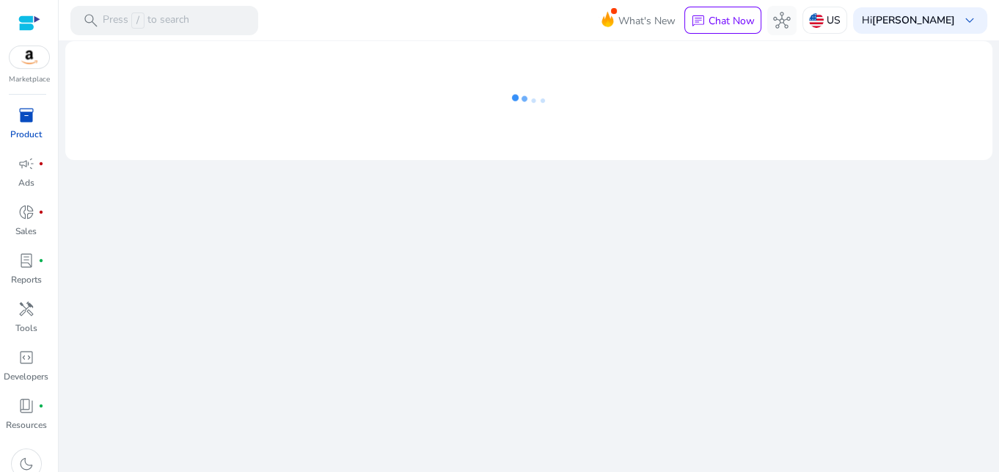
click at [29, 119] on span "inventory_2" at bounding box center [27, 115] width 18 height 18
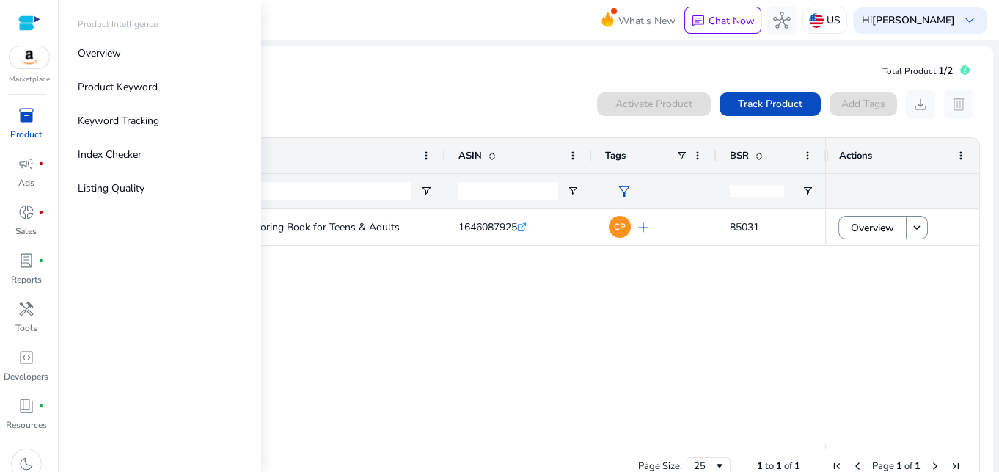
click at [355, 304] on div "Mindfulness Coloring Book for Teens & Adults 1646087925 .st0{fill:#2c8af8} CP a…" at bounding box center [470, 326] width 710 height 235
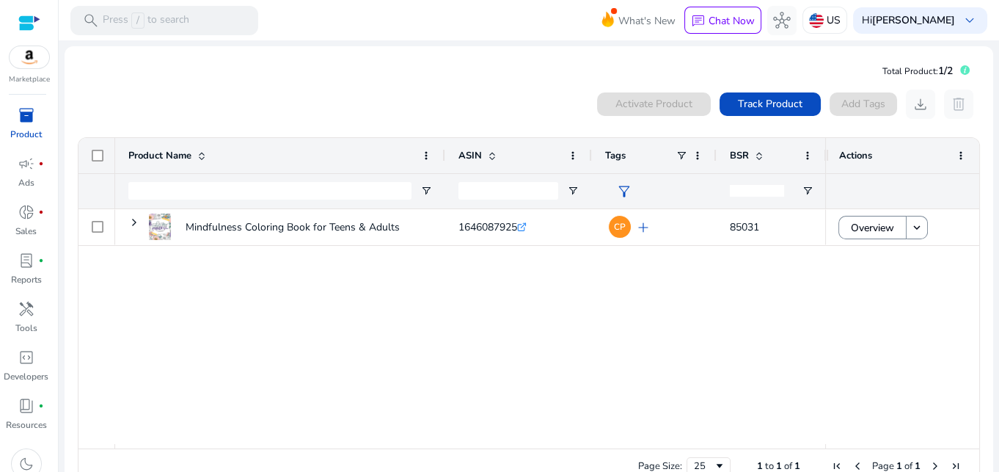
click at [214, 23] on div "search Press / to search" at bounding box center [164, 20] width 188 height 29
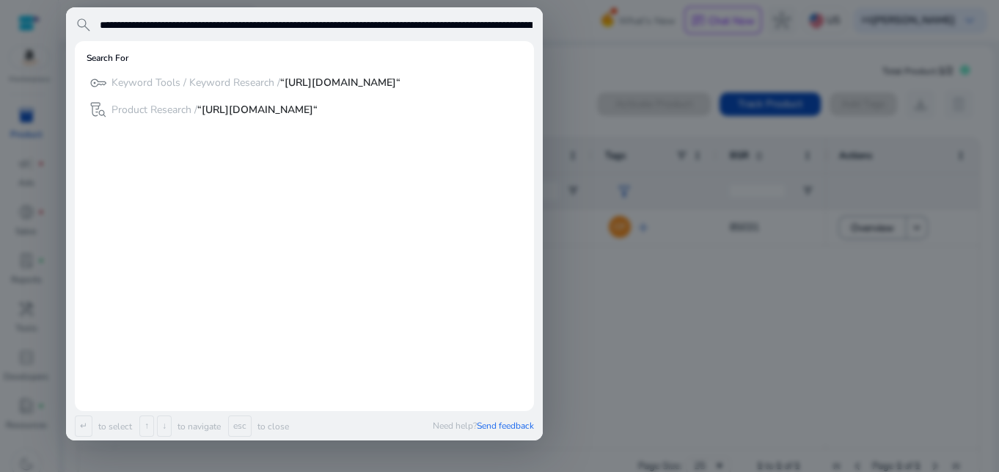
scroll to position [0, 2415]
type input "**********"
click at [401, 89] on b "“[URL][DOMAIN_NAME]“" at bounding box center [340, 83] width 120 height 14
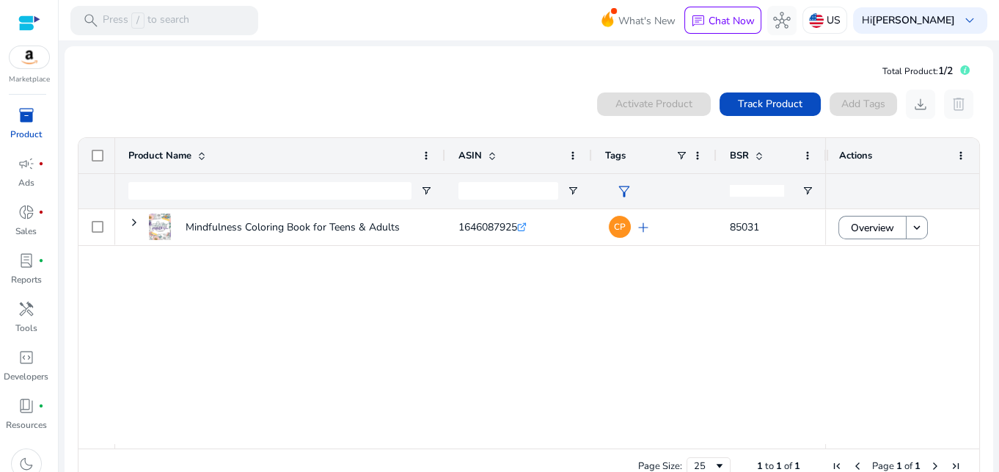
scroll to position [0, 0]
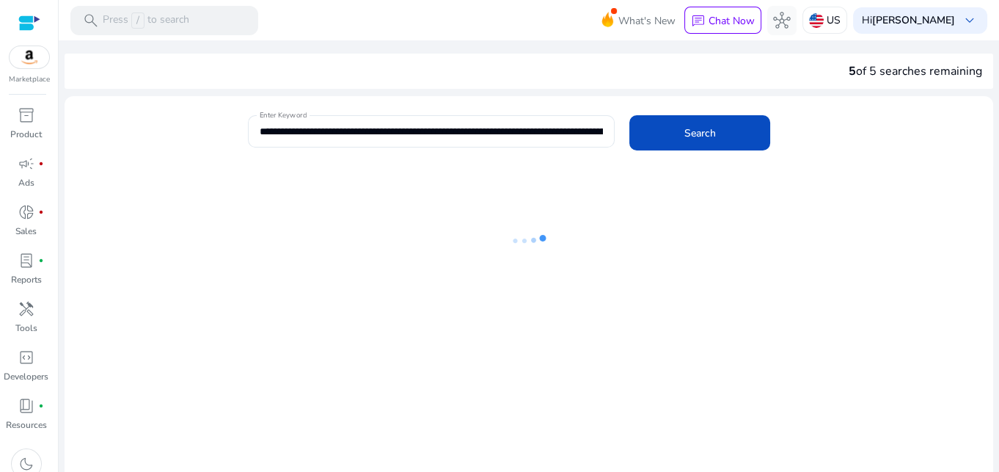
click at [581, 125] on input "**********" at bounding box center [431, 131] width 343 height 16
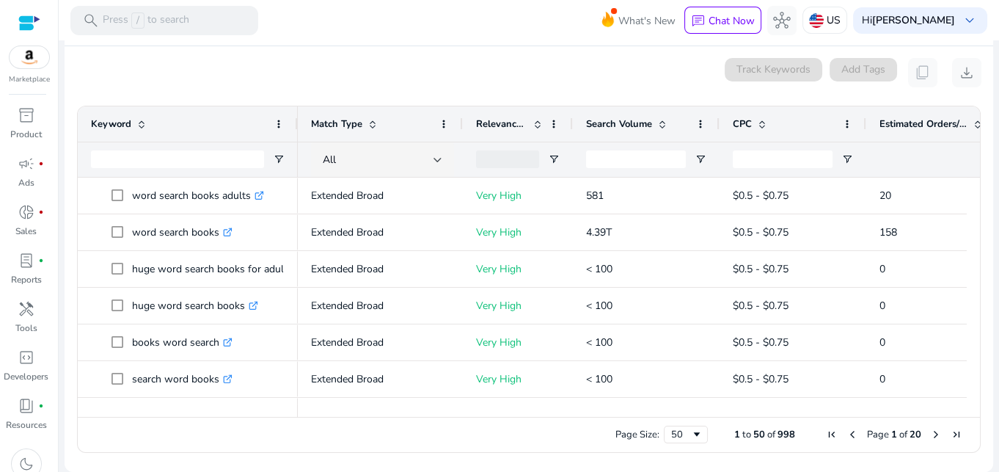
click at [832, 302] on span "$0.5 - $0.75" at bounding box center [793, 305] width 120 height 30
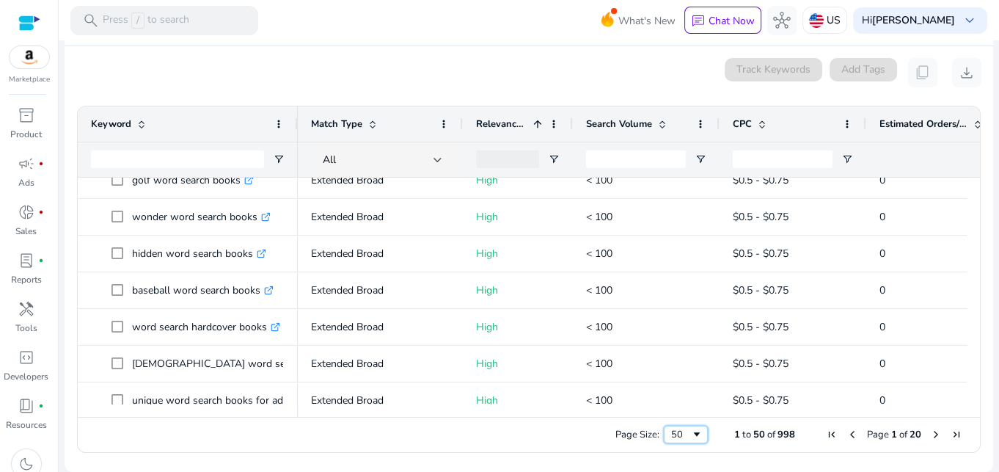
click at [691, 433] on span "Page Size" at bounding box center [697, 434] width 12 height 12
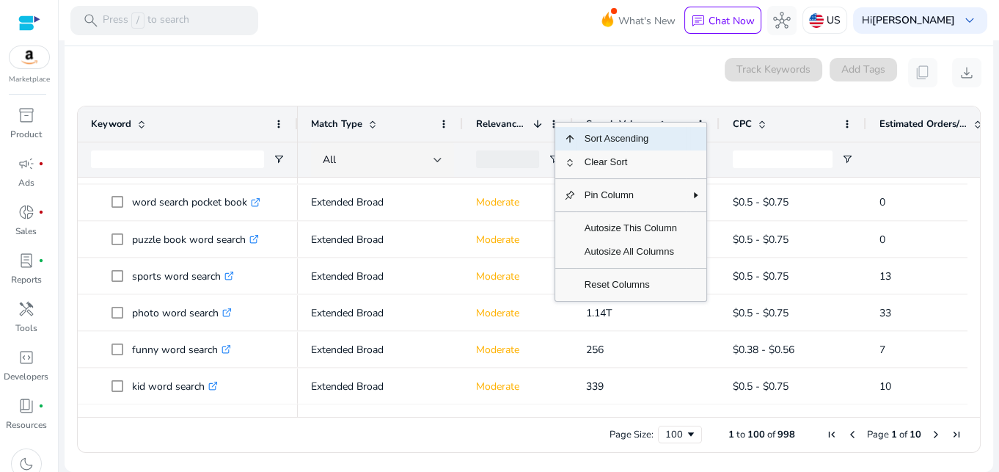
click at [595, 160] on span "Clear Sort" at bounding box center [631, 161] width 110 height 23
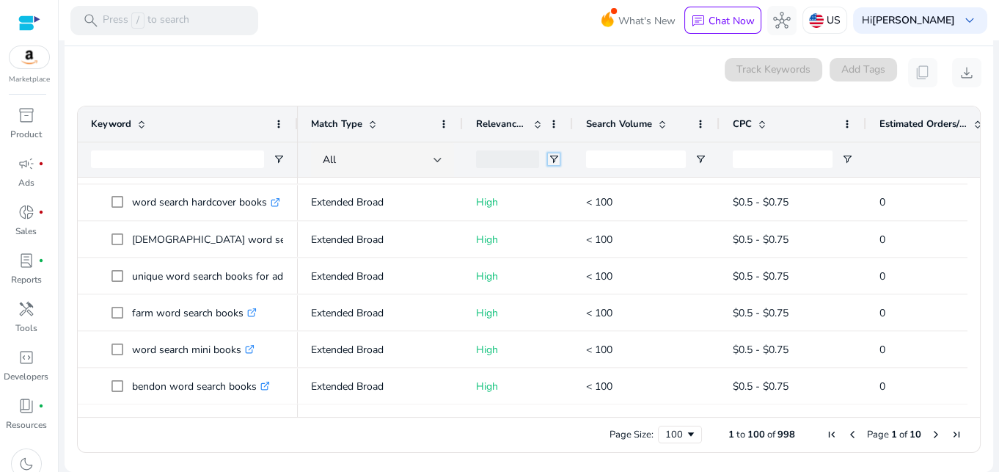
click at [558, 162] on span "Open Filter Menu" at bounding box center [554, 159] width 12 height 12
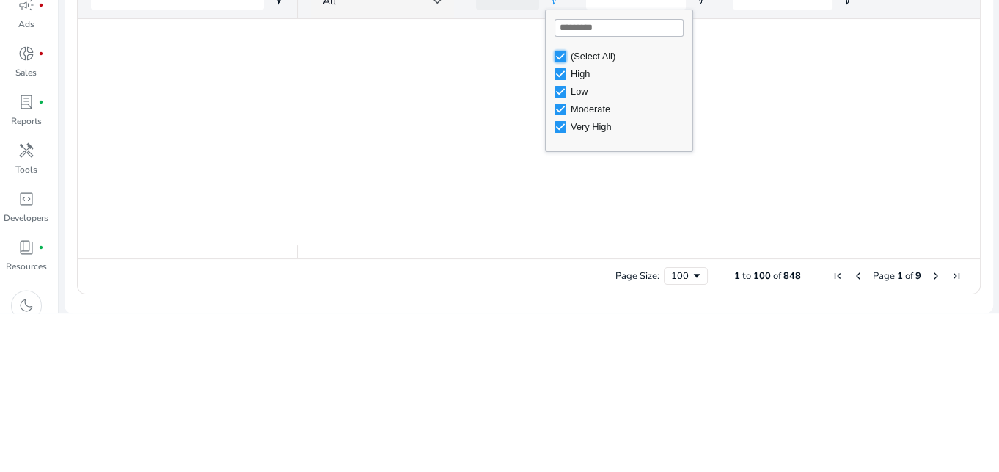
type input "**********"
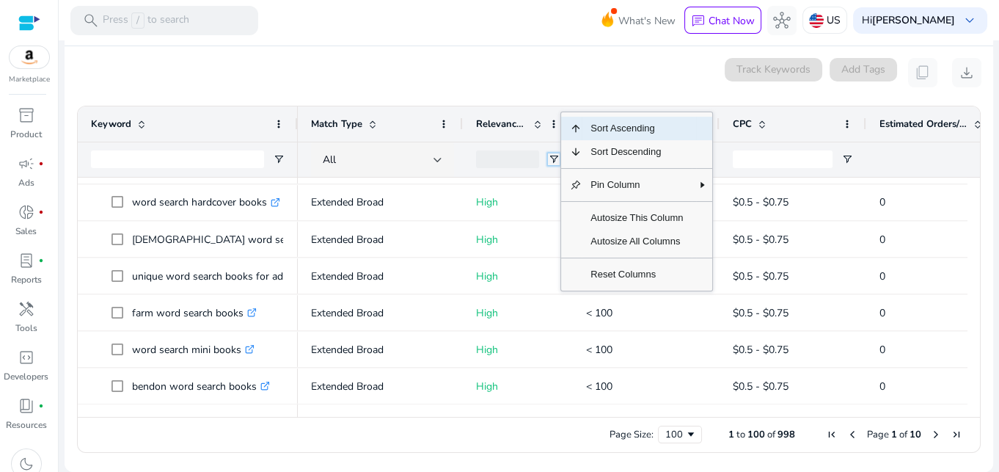
click at [548, 160] on span "Open Filter Menu" at bounding box center [554, 159] width 12 height 12
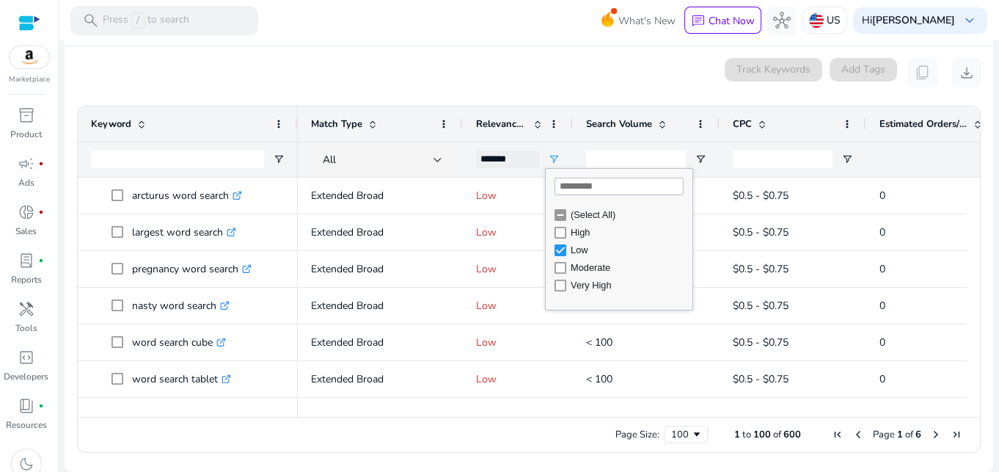
click at [569, 138] on div at bounding box center [572, 123] width 6 height 35
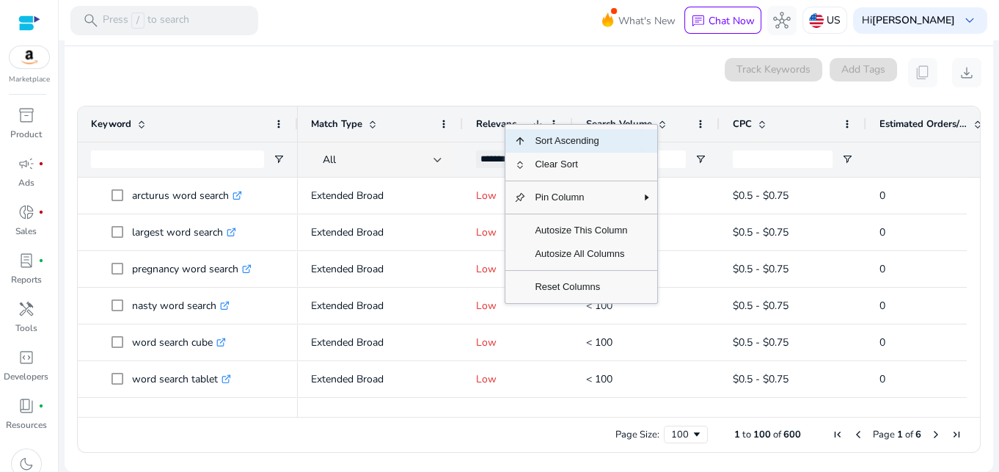
click at [570, 79] on div "0 keyword(s) selected Track Keywords Add Tags content_copy download" at bounding box center [528, 72] width 905 height 29
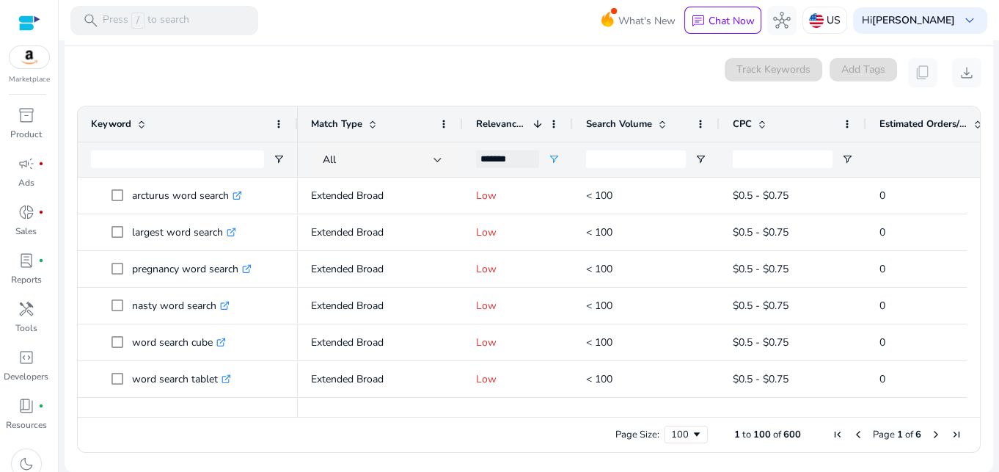
click at [437, 164] on div at bounding box center [438, 160] width 9 height 18
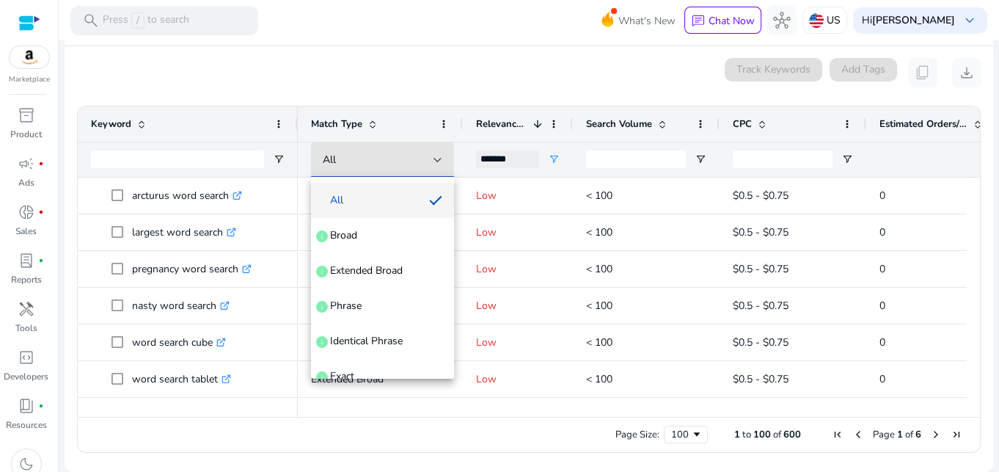
click at [431, 164] on div at bounding box center [499, 236] width 999 height 472
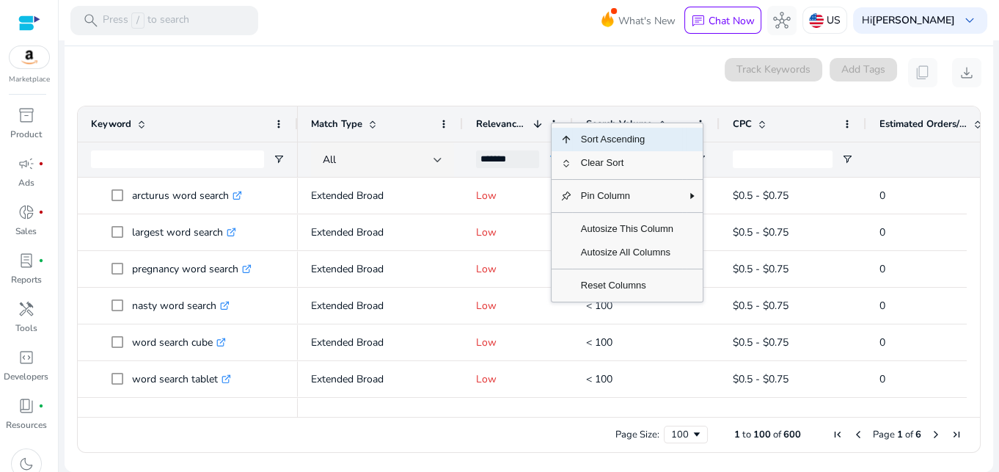
scroll to position [193, 0]
click at [591, 87] on div "0 keyword(s) selected Track Keywords Add Tags content_copy download" at bounding box center [528, 72] width 905 height 29
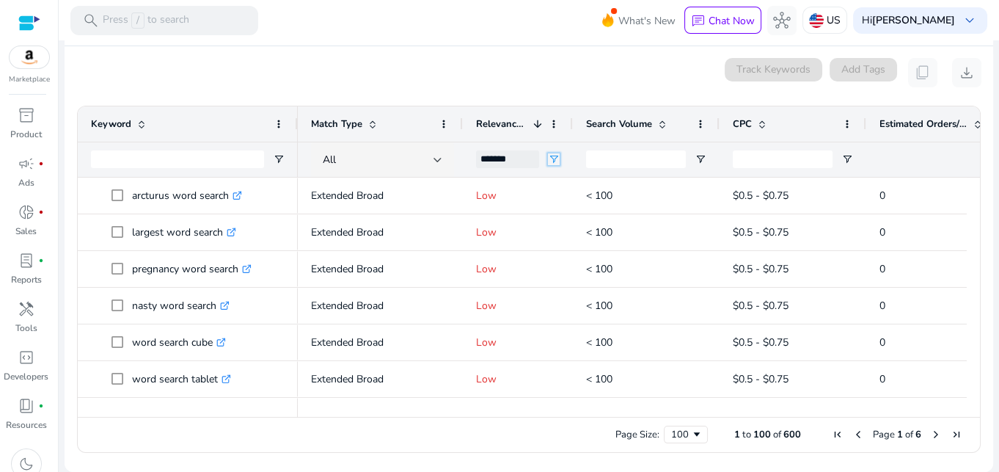
click at [558, 165] on span "Open Filter Menu" at bounding box center [554, 159] width 12 height 12
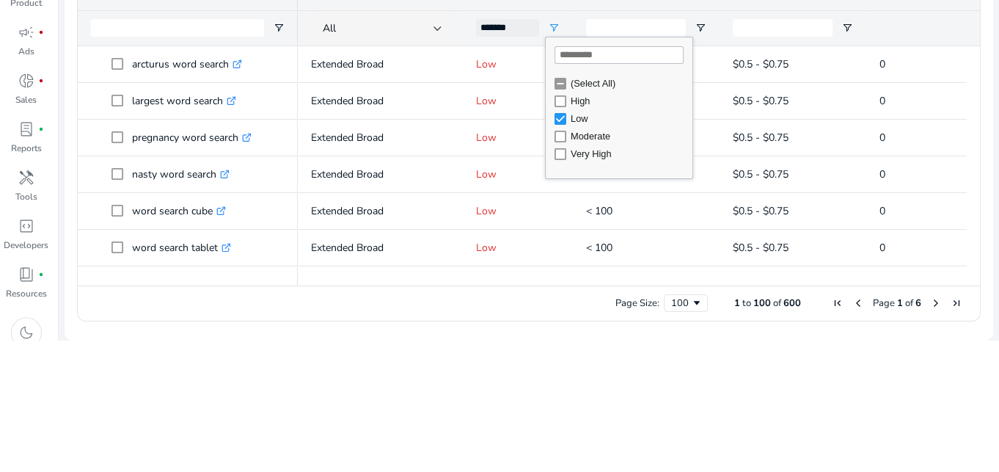
scroll to position [265, 0]
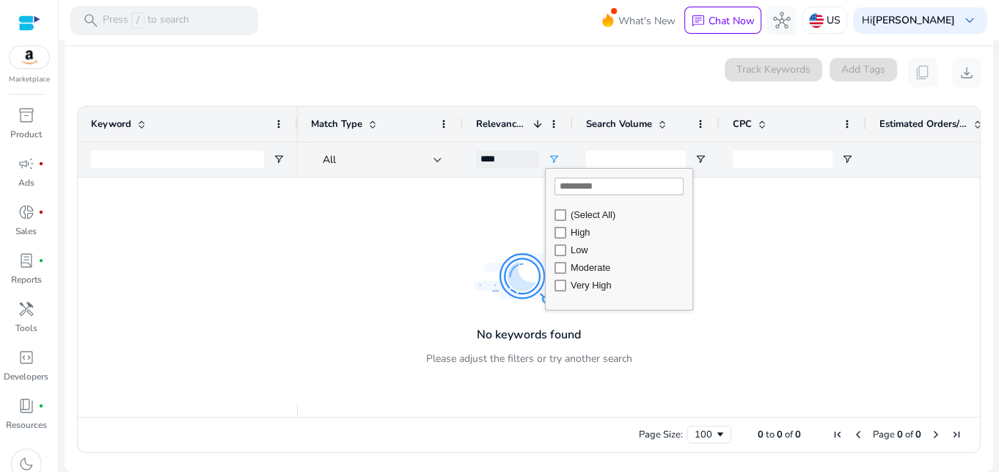
click at [563, 143] on div "***" at bounding box center [518, 159] width 110 height 35
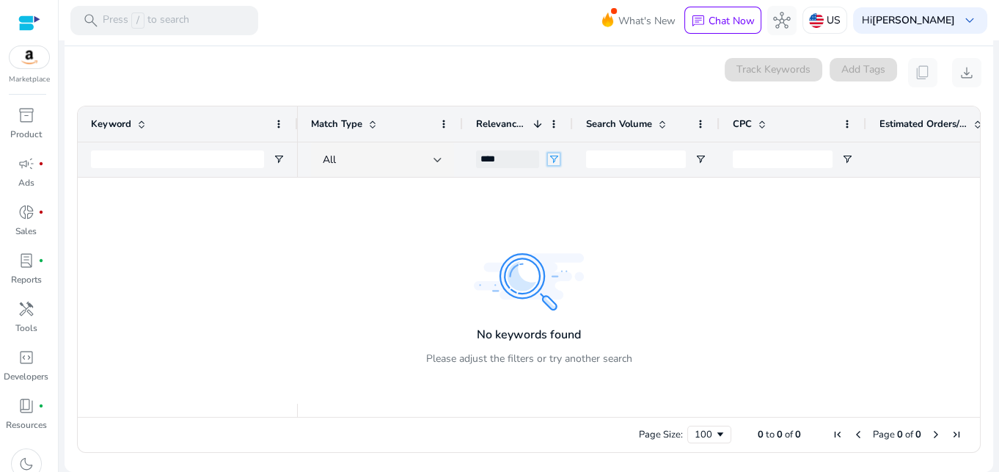
click at [556, 159] on span "Open Filter Menu" at bounding box center [554, 159] width 12 height 12
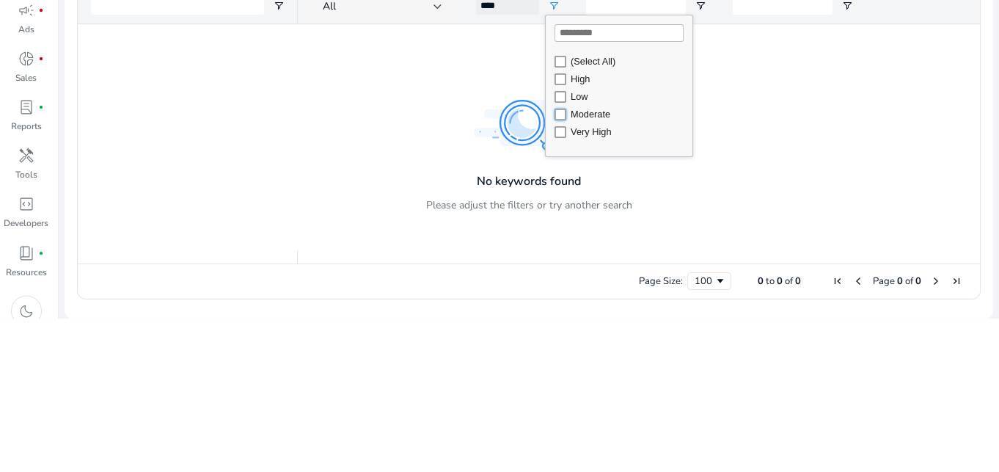
type input "**********"
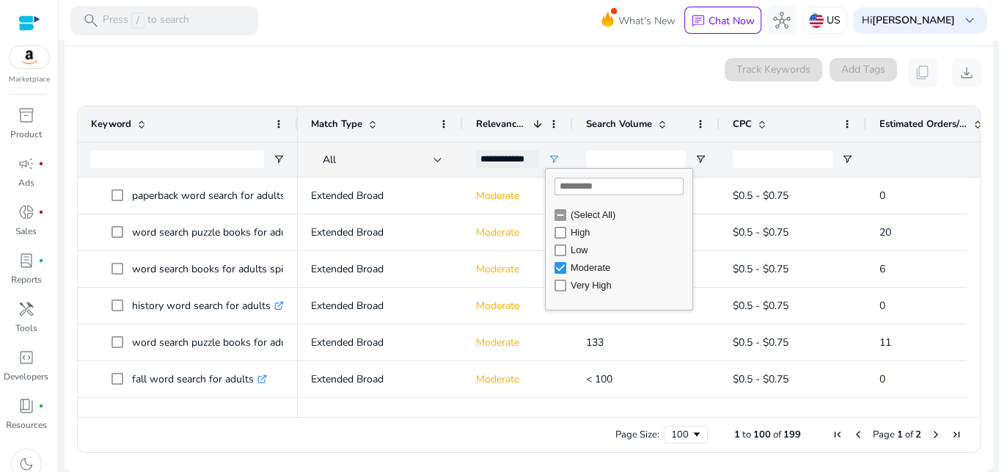
click at [571, 137] on div at bounding box center [572, 123] width 6 height 35
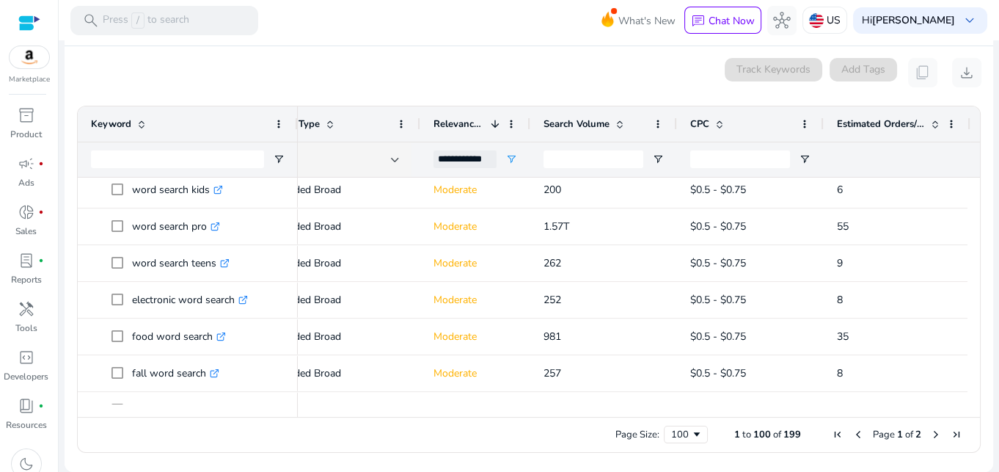
scroll to position [0, 45]
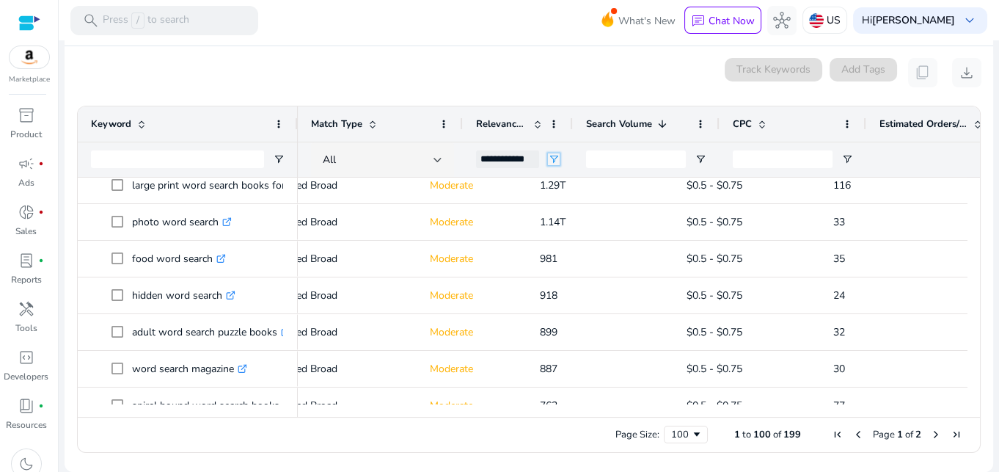
click at [556, 165] on span "Open Filter Menu" at bounding box center [554, 159] width 12 height 12
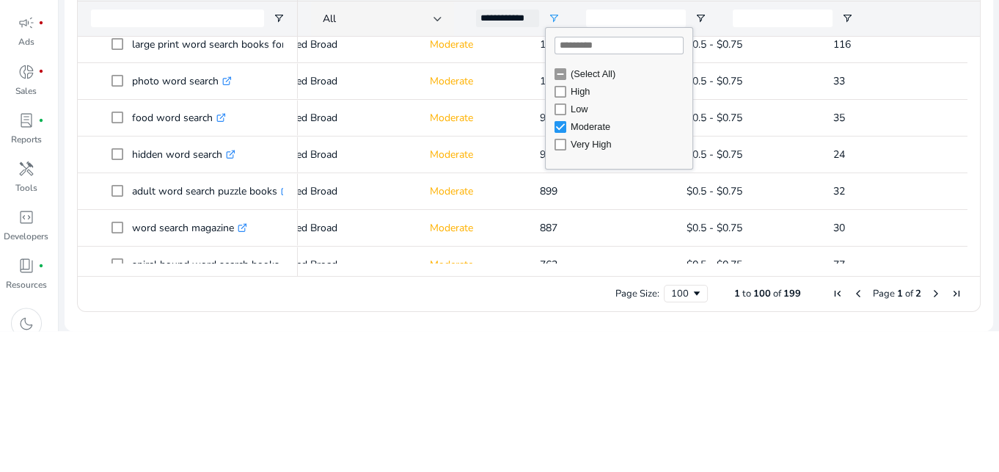
click at [590, 220] on div "(Select All)" at bounding box center [629, 214] width 117 height 11
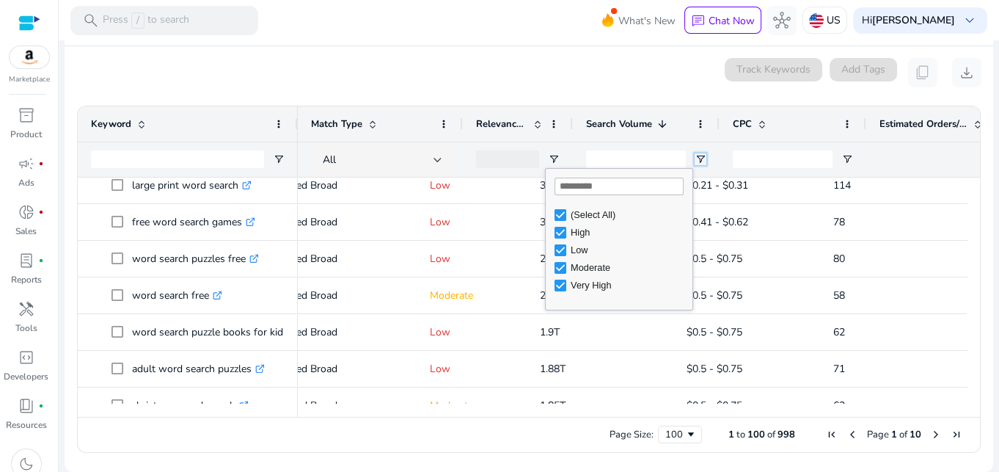
click at [700, 165] on span "Open Filter Menu" at bounding box center [701, 159] width 12 height 12
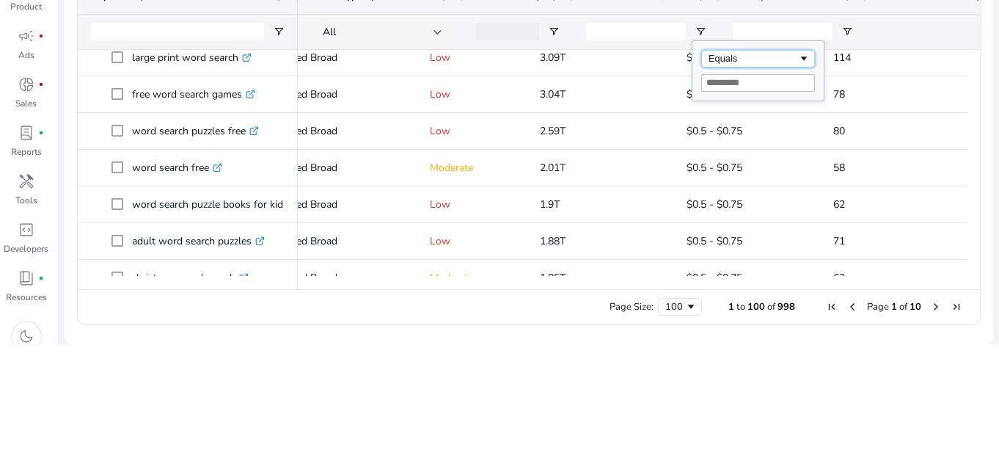
click at [810, 192] on span "Filtering operator" at bounding box center [804, 186] width 12 height 12
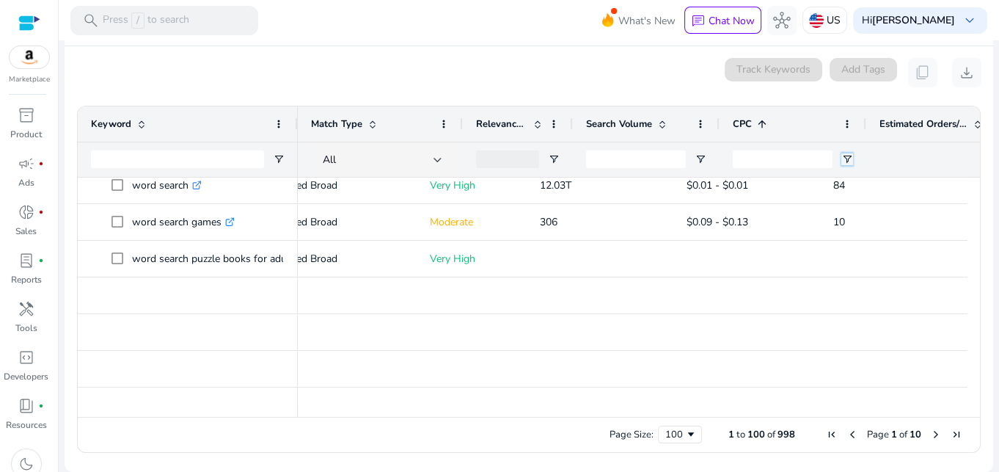
click at [844, 165] on span "Open Filter Menu" at bounding box center [847, 159] width 12 height 12
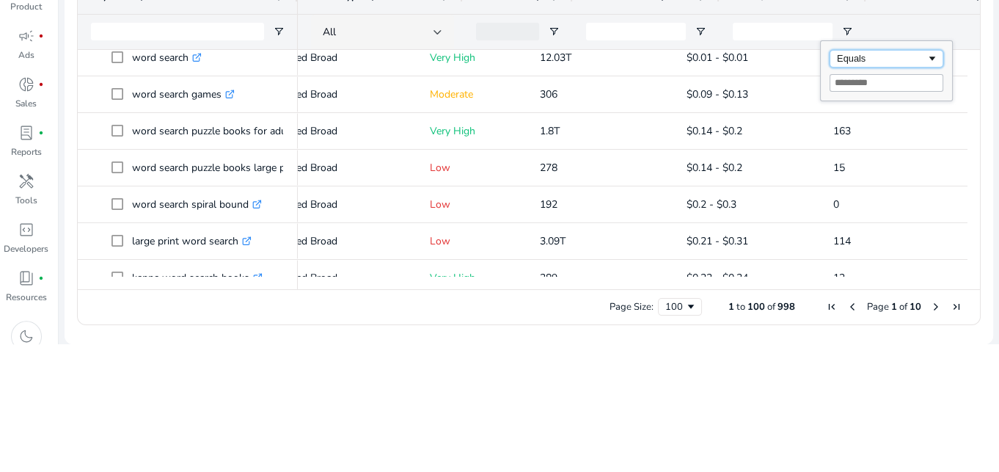
click at [938, 192] on span "Filtering operator" at bounding box center [932, 186] width 12 height 12
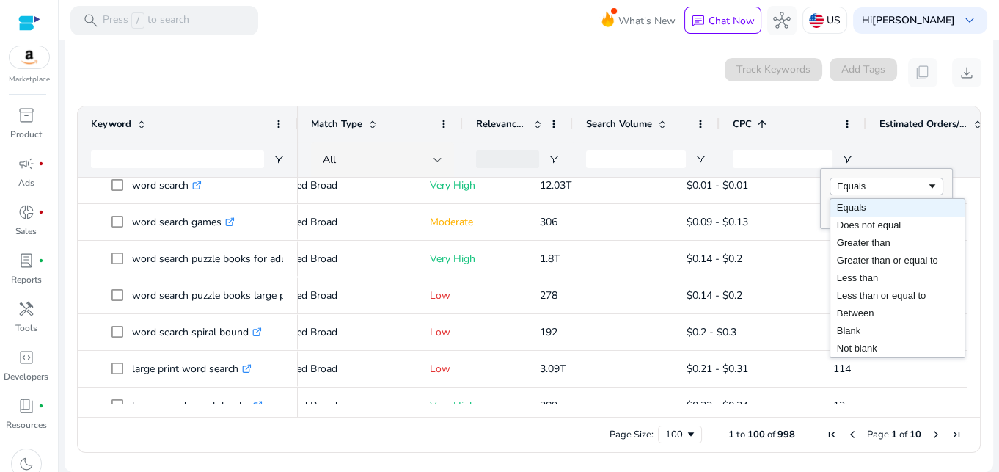
click at [796, 239] on div "$0.09 - $0.13" at bounding box center [747, 222] width 120 height 34
